Goal: Navigation & Orientation: Find specific page/section

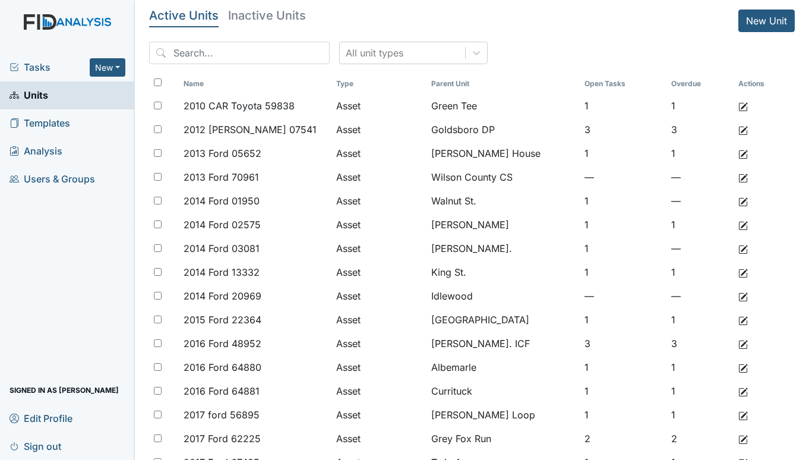
click at [44, 64] on span "Tasks" at bounding box center [49, 67] width 80 height 14
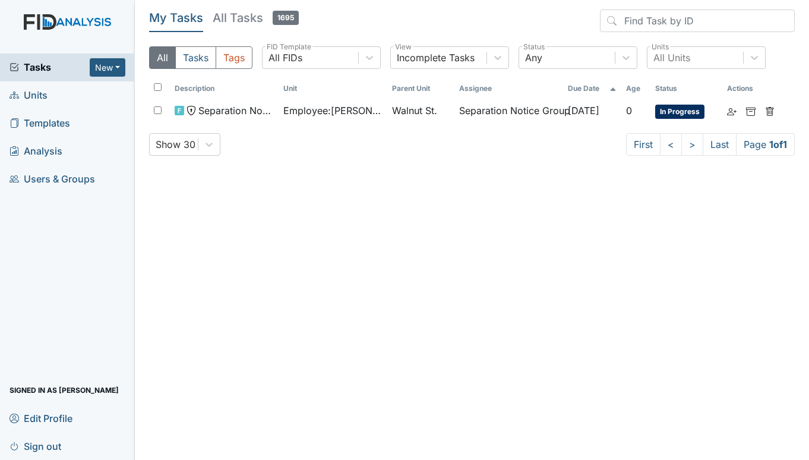
click at [39, 94] on span "Units" at bounding box center [28, 95] width 38 height 18
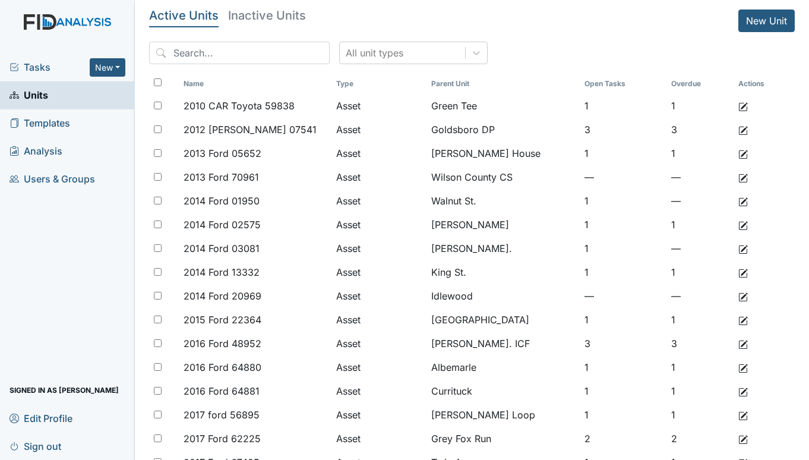
click at [40, 62] on span "Tasks" at bounding box center [49, 67] width 80 height 14
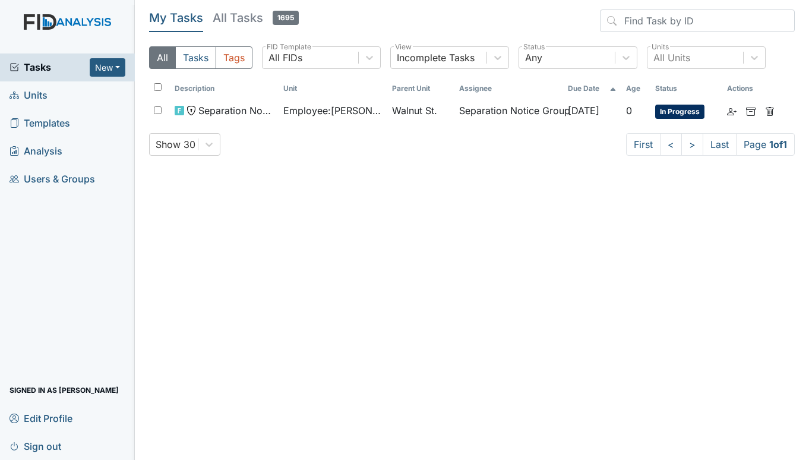
click at [44, 94] on span "Units" at bounding box center [28, 95] width 38 height 18
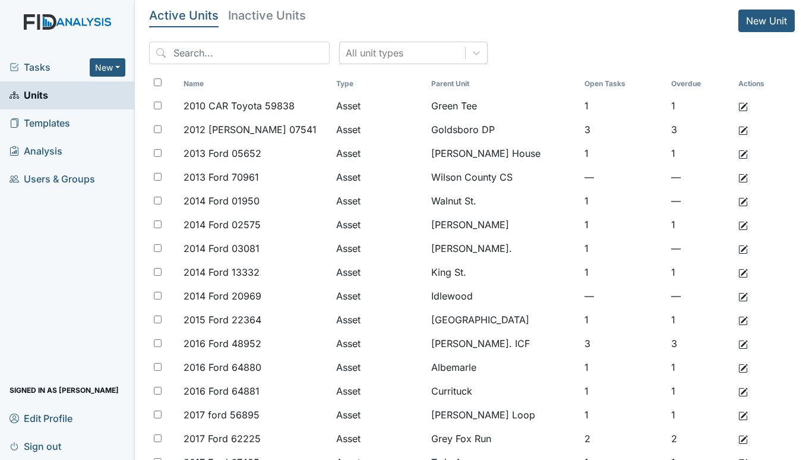
click at [793, 442] on main "Active Units Inactive Units New Unit All unit types Name Type Parent Unit Open …" at bounding box center [472, 230] width 674 height 460
click at [39, 69] on span "Tasks" at bounding box center [49, 67] width 80 height 14
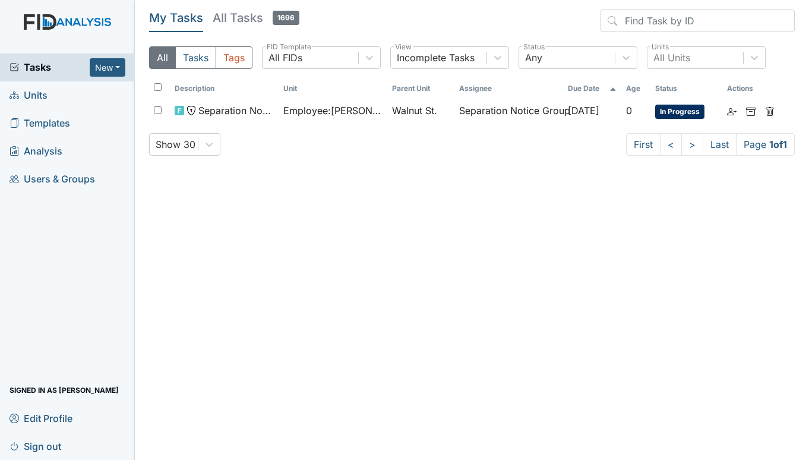
click at [30, 89] on span "Units" at bounding box center [28, 95] width 38 height 18
